Goal: Information Seeking & Learning: Find specific fact

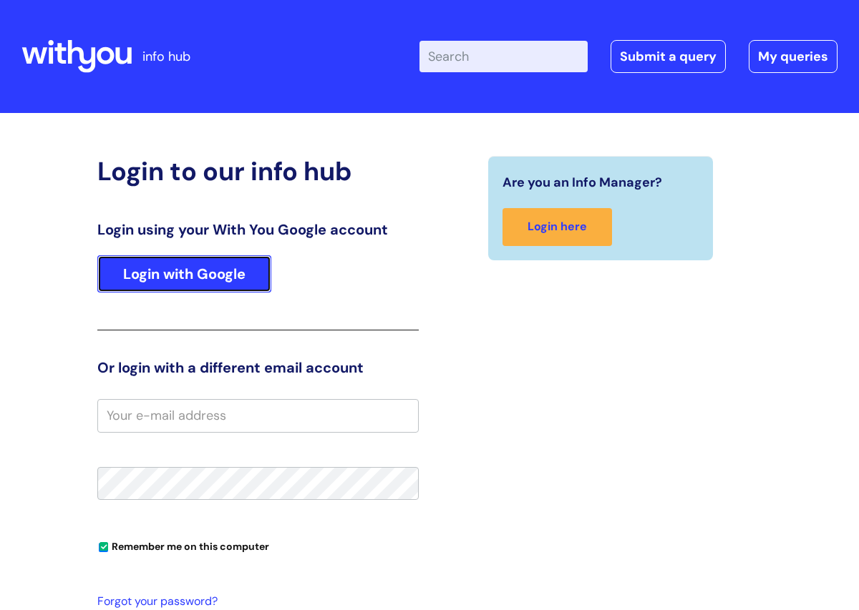
click at [202, 288] on link "Login with Google" at bounding box center [184, 273] width 174 height 37
click at [175, 276] on link "Login with Google" at bounding box center [184, 273] width 174 height 37
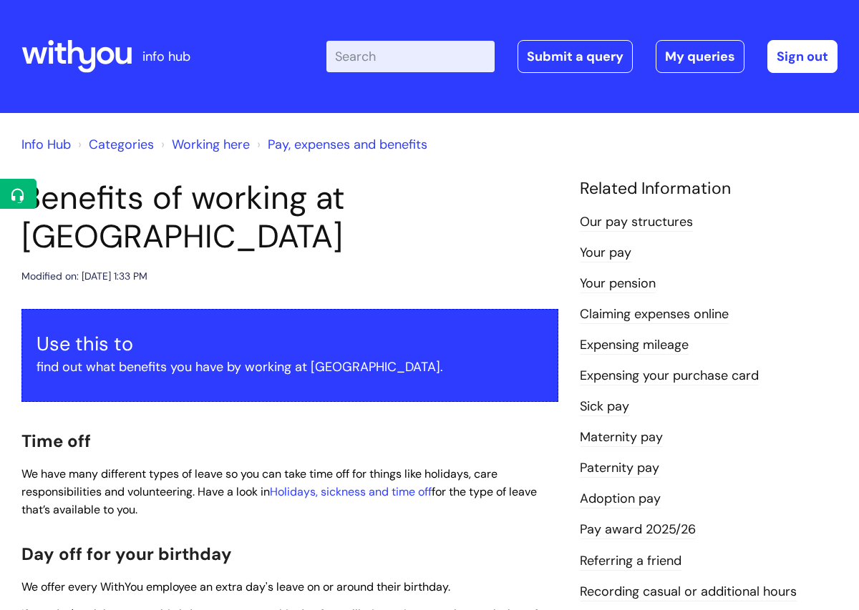
click at [392, 59] on input "Enter your search term here..." at bounding box center [410, 56] width 168 height 31
type input "stress"
click button "Search" at bounding box center [0, 0] width 0 height 0
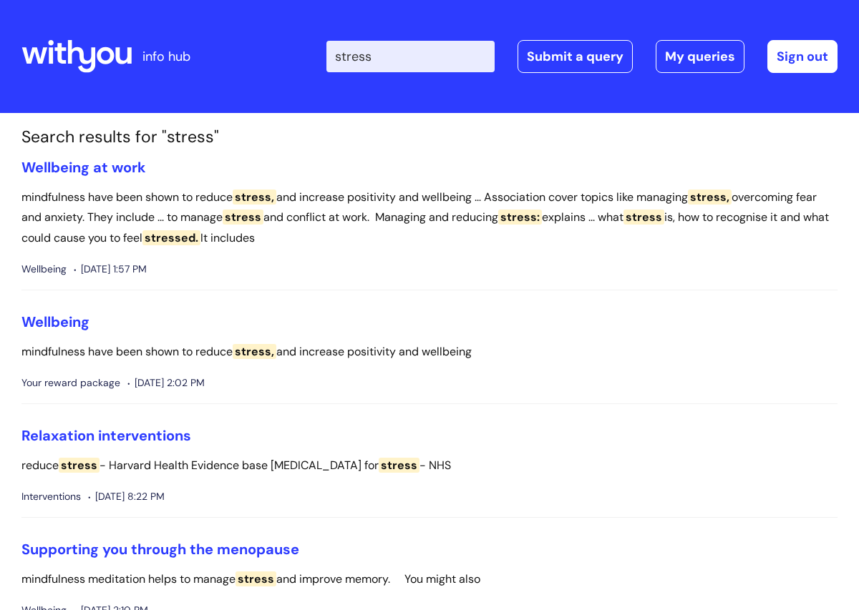
click at [414, 62] on input "stress" at bounding box center [410, 56] width 168 height 31
type input "stress leave"
click button "Search" at bounding box center [0, 0] width 0 height 0
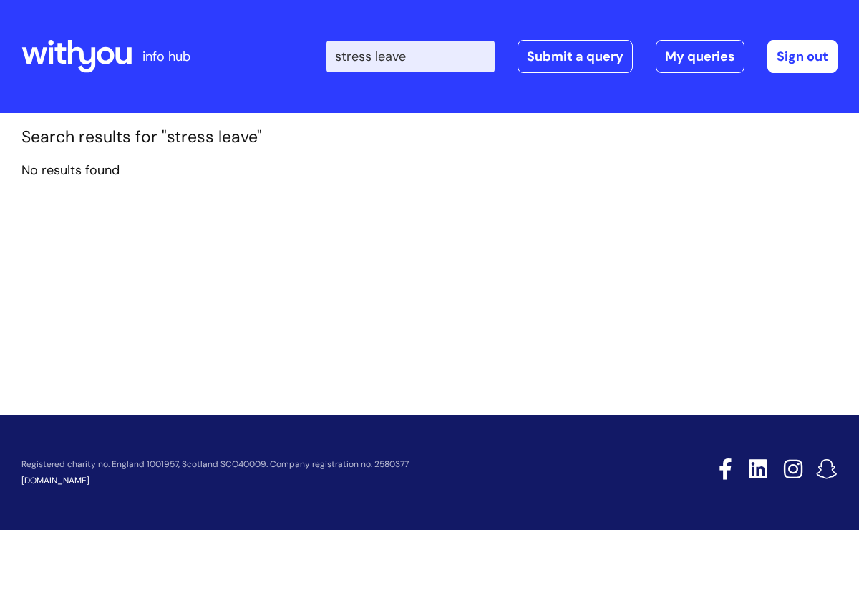
drag, startPoint x: 393, startPoint y: 62, endPoint x: 299, endPoint y: 54, distance: 94.1
click at [299, 54] on div "Enter your search term here... stress leave Search Submit a query My queries We…" at bounding box center [530, 56] width 613 height 84
type input "sick eave"
click button "Search" at bounding box center [0, 0] width 0 height 0
click at [379, 54] on input "sick eave" at bounding box center [410, 56] width 168 height 31
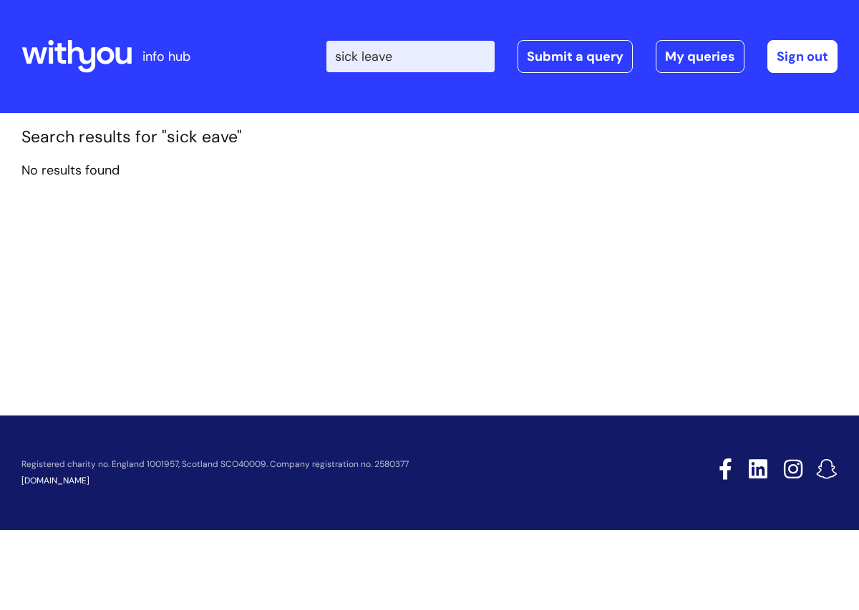
type input "sick leave"
click button "Search" at bounding box center [0, 0] width 0 height 0
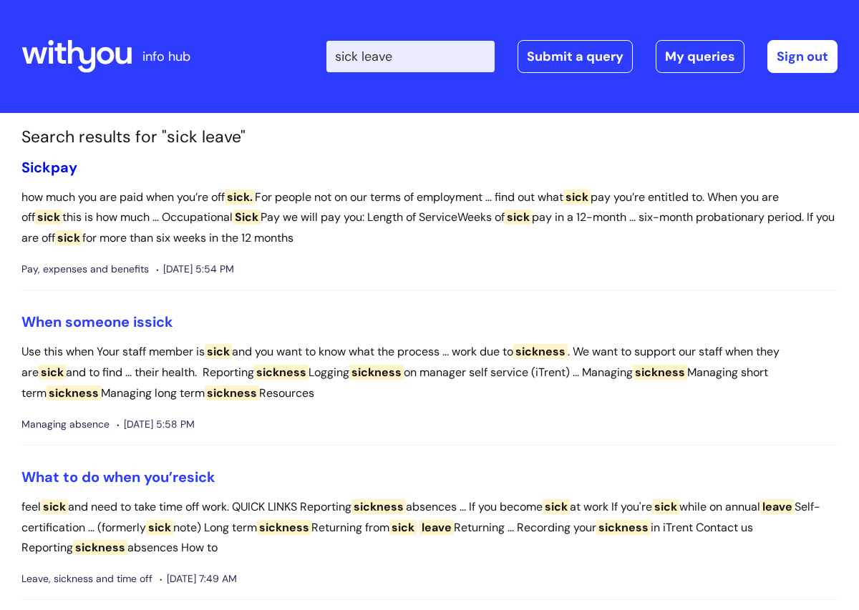
click at [47, 162] on span "Sick" at bounding box center [35, 167] width 29 height 19
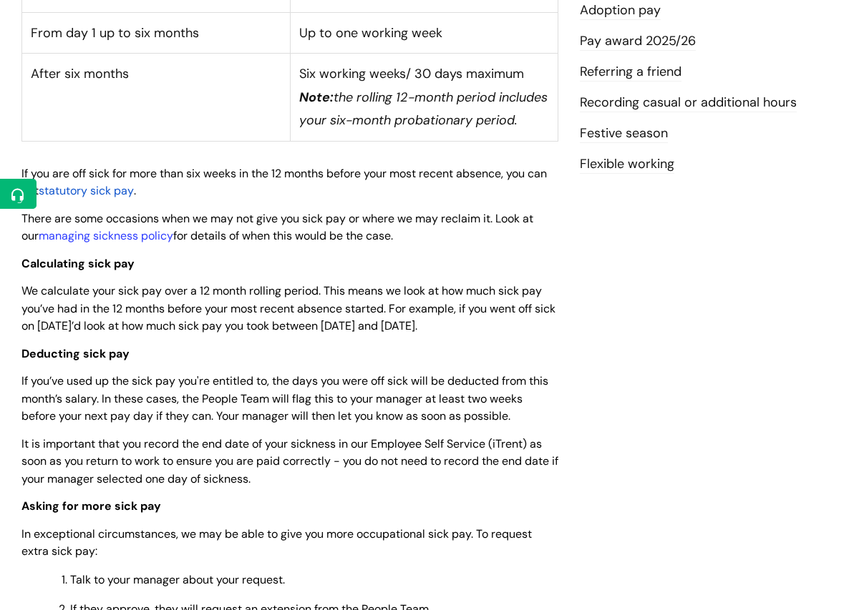
scroll to position [570, 0]
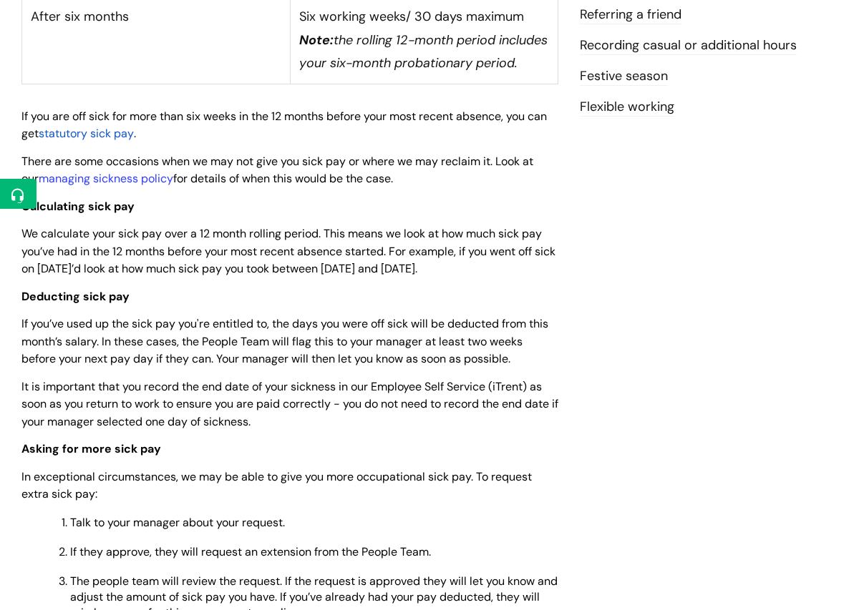
click at [107, 141] on span "statutory sick pay" at bounding box center [86, 133] width 95 height 15
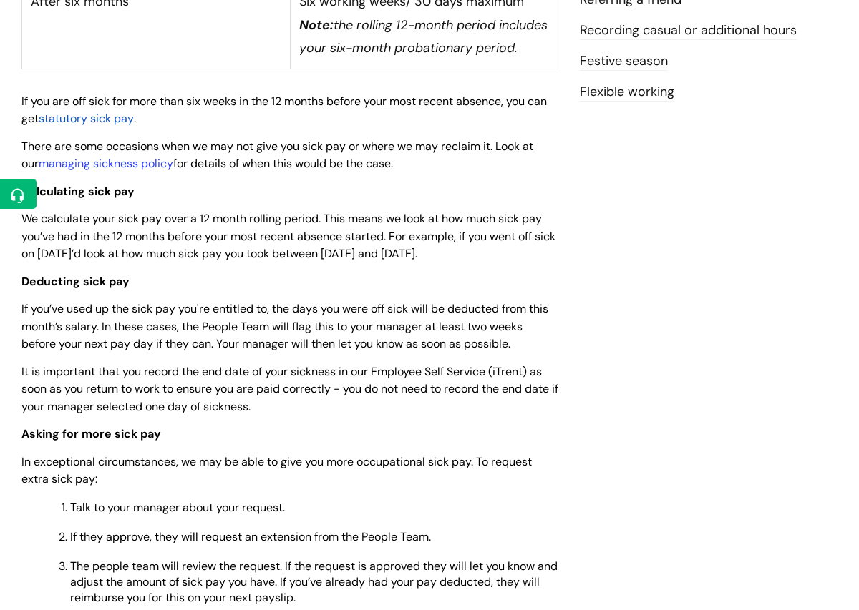
scroll to position [628, 0]
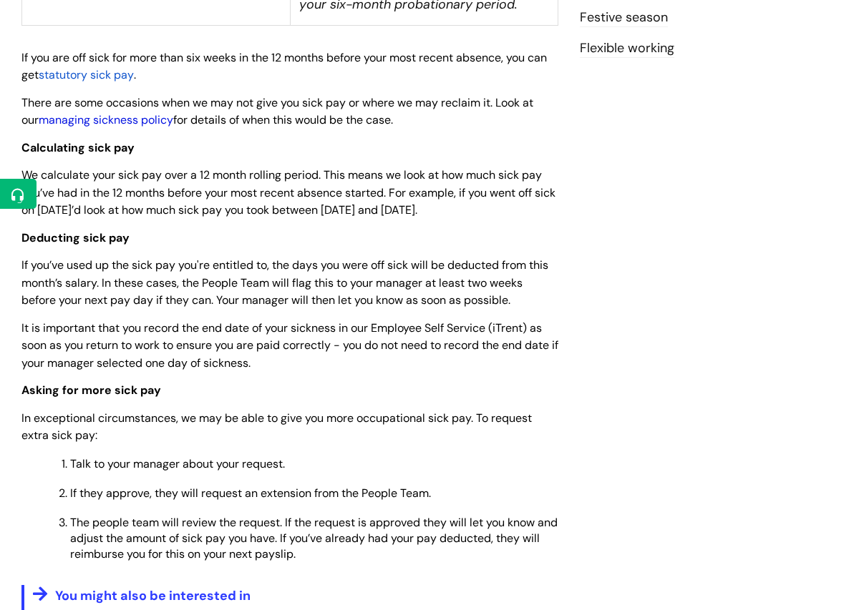
click at [142, 127] on link "managing sickness policy" at bounding box center [106, 119] width 135 height 15
